Goal: Task Accomplishment & Management: Use online tool/utility

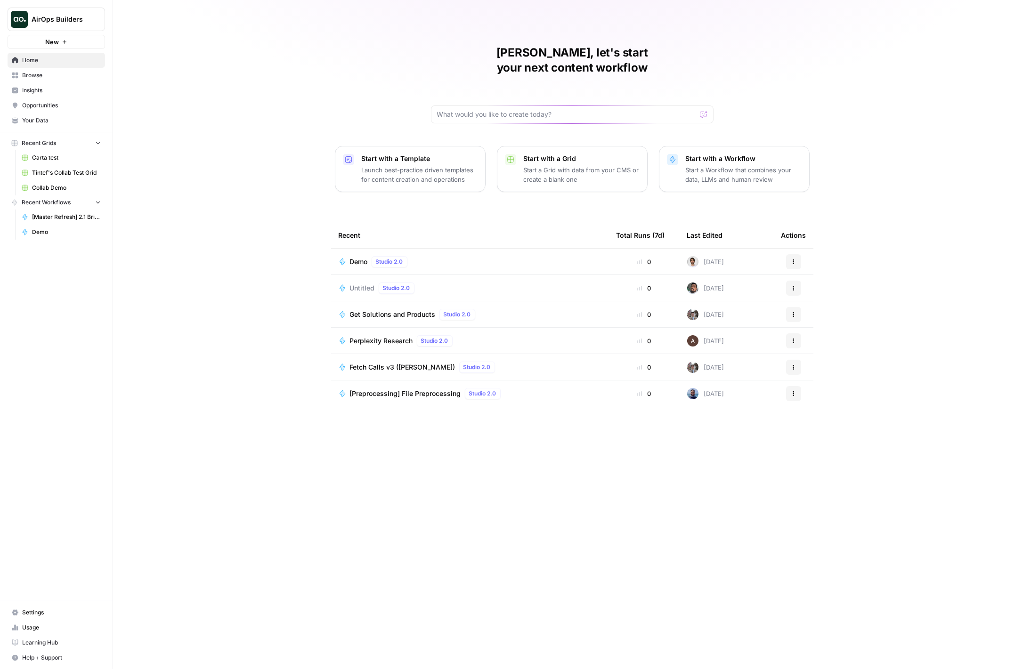
click at [80, 170] on span "Tintef's Collab Test Grid" at bounding box center [66, 173] width 69 height 8
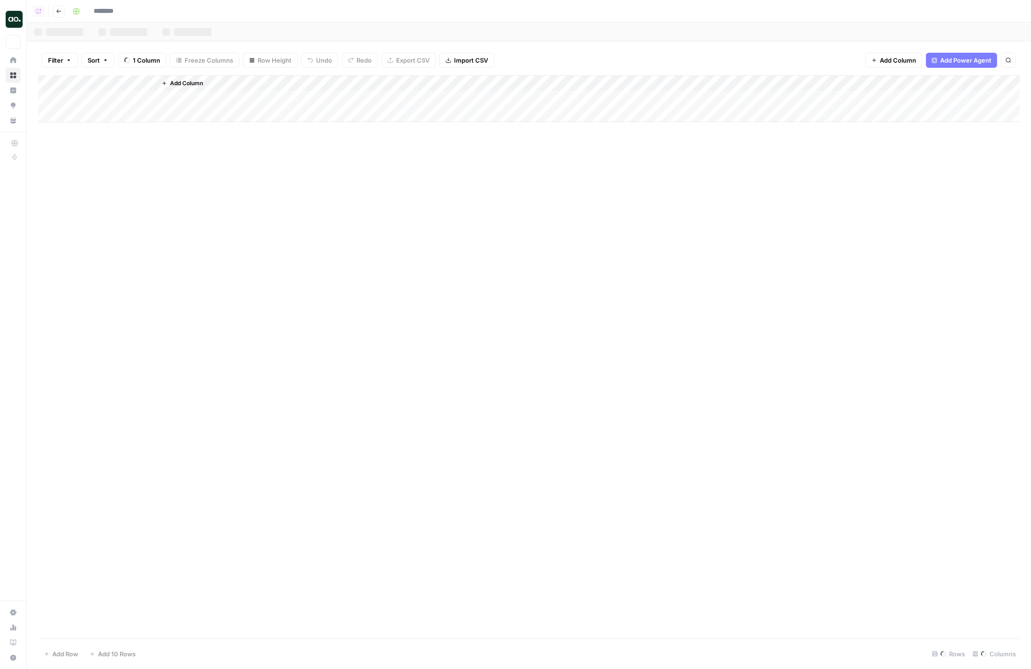
type input "**********"
click at [468, 83] on div "Add Column" at bounding box center [528, 138] width 981 height 127
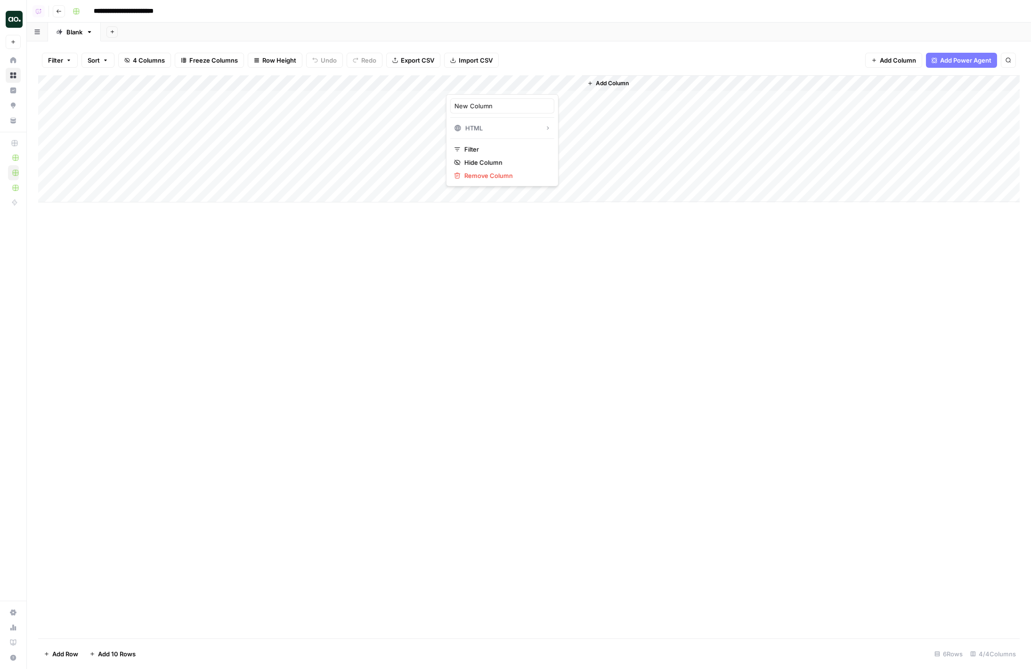
click at [519, 56] on div "Filter Sort 4 Columns Freeze Columns Row Height Undo Redo Export CSV Import CSV…" at bounding box center [528, 60] width 981 height 30
click at [510, 242] on div "Add Column" at bounding box center [528, 356] width 981 height 563
click at [379, 83] on div "Add Column" at bounding box center [528, 138] width 981 height 127
click at [389, 346] on div "Add Column" at bounding box center [528, 356] width 981 height 563
